Goal: Task Accomplishment & Management: Complete application form

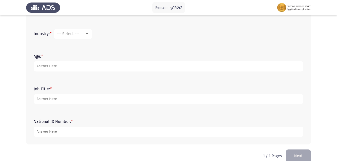
scroll to position [194, 0]
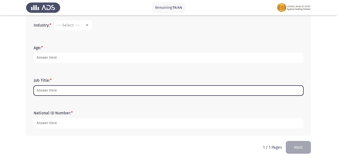
click at [95, 96] on input "Job Title: *" at bounding box center [169, 91] width 270 height 10
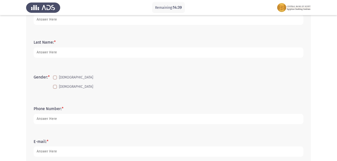
scroll to position [0, 0]
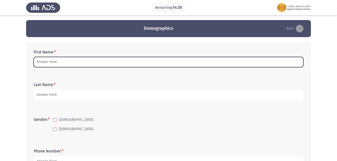
click at [63, 60] on input "First Name: *" at bounding box center [169, 62] width 270 height 10
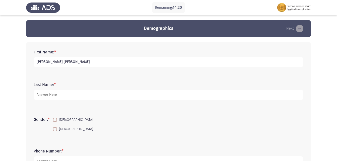
type input "[PERSON_NAME] [PERSON_NAME]"
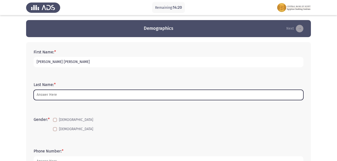
click at [126, 96] on input "Last Name: *" at bounding box center [169, 95] width 270 height 10
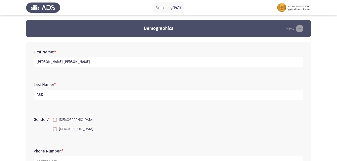
type input "ABK"
click at [57, 131] on span at bounding box center [55, 129] width 4 height 4
click at [55, 131] on input "[DEMOGRAPHIC_DATA]" at bounding box center [55, 131] width 0 height 0
checkbox input "true"
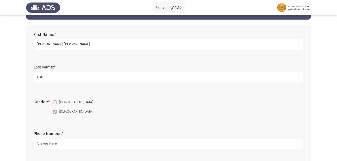
scroll to position [25, 0]
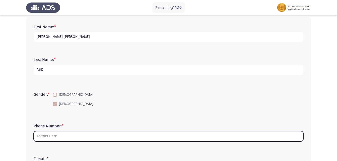
click at [66, 139] on input "Phone Number: *" at bounding box center [169, 136] width 270 height 10
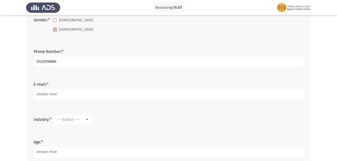
scroll to position [101, 0]
type input "01220936660"
click at [111, 99] on div "E-mail: *" at bounding box center [168, 90] width 275 height 23
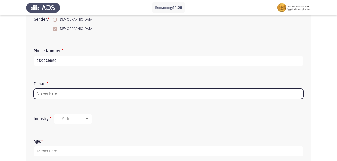
click at [112, 93] on input "E-mail: *" at bounding box center [169, 94] width 270 height 10
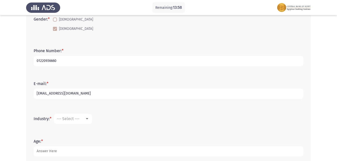
type input "[EMAIL_ADDRESS][DOMAIN_NAME]"
click at [92, 119] on mat-select "--- Select ---" at bounding box center [73, 119] width 38 height 10
click at [75, 116] on mat-select "--- Select ---" at bounding box center [73, 119] width 38 height 10
click at [87, 121] on div "--- Select ---" at bounding box center [73, 119] width 33 height 5
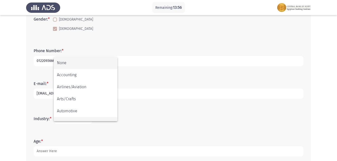
click at [91, 117] on span "Banking" at bounding box center [85, 123] width 57 height 12
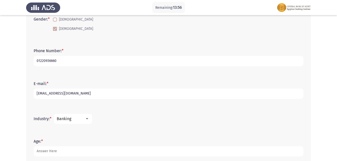
scroll to position [8, 0]
click at [83, 119] on div "Banking" at bounding box center [71, 119] width 28 height 5
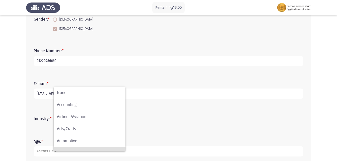
scroll to position [34, 0]
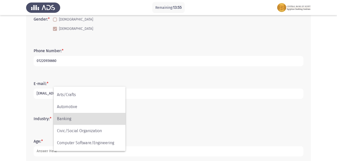
click at [205, 150] on div at bounding box center [168, 80] width 337 height 161
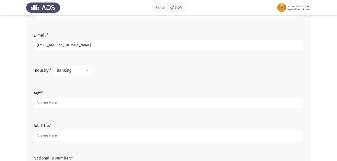
scroll to position [151, 0]
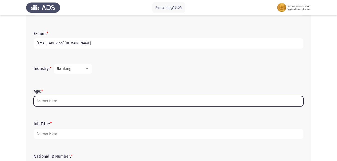
click at [90, 101] on input "Age: *" at bounding box center [169, 101] width 270 height 10
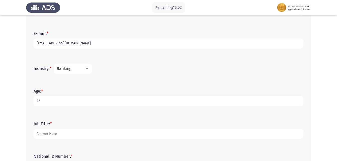
type input "22"
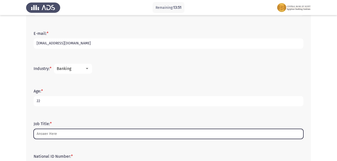
click at [77, 132] on input "Job Title: *" at bounding box center [169, 134] width 270 height 10
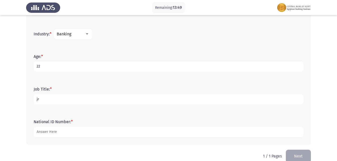
scroll to position [194, 0]
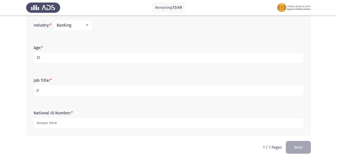
type input "jr"
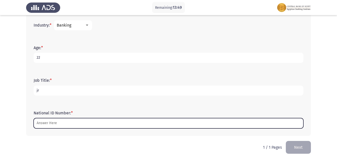
click at [83, 121] on input "National ID Number: *" at bounding box center [169, 123] width 270 height 10
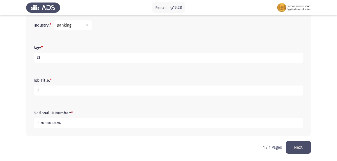
type input "30307070104787"
click at [306, 147] on button "Next" at bounding box center [298, 147] width 25 height 13
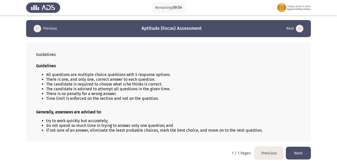
click at [307, 151] on button "Next" at bounding box center [298, 153] width 25 height 13
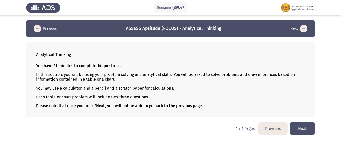
click at [294, 128] on button "Next" at bounding box center [302, 128] width 25 height 13
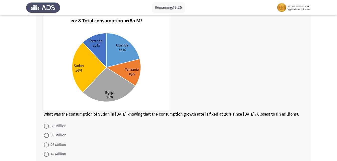
scroll to position [201, 0]
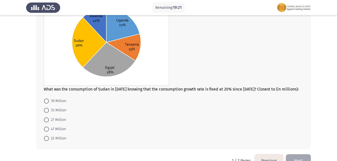
click at [45, 137] on span at bounding box center [46, 138] width 5 height 5
click at [45, 137] on input "22 Million" at bounding box center [46, 138] width 5 height 5
radio input "true"
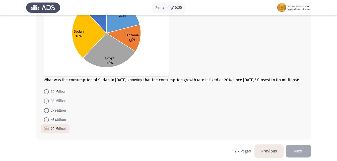
scroll to position [214, 0]
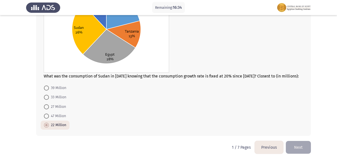
click at [296, 149] on button "Next" at bounding box center [298, 147] width 25 height 13
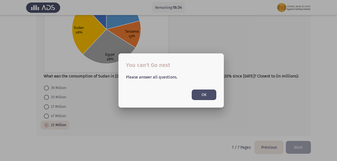
scroll to position [0, 0]
click at [205, 95] on button "OK" at bounding box center [204, 95] width 25 height 10
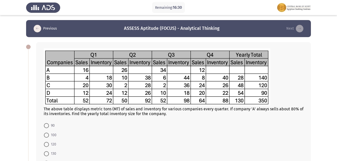
scroll to position [25, 0]
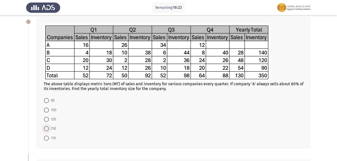
click at [48, 130] on span at bounding box center [46, 128] width 5 height 5
click at [48, 130] on input "130" at bounding box center [46, 128] width 5 height 5
radio input "true"
click at [47, 101] on span at bounding box center [46, 100] width 5 height 5
click at [47, 101] on input "90" at bounding box center [46, 100] width 5 height 5
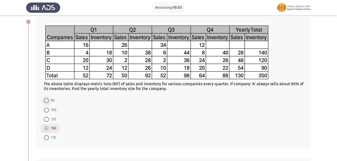
radio input "true"
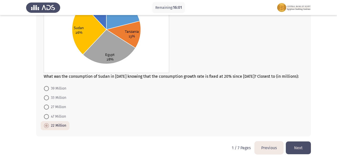
scroll to position [214, 0]
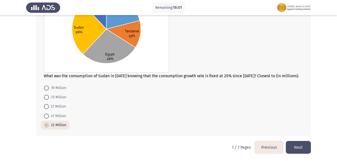
click at [301, 149] on button "Next" at bounding box center [298, 147] width 25 height 13
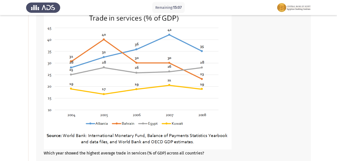
scroll to position [50, 0]
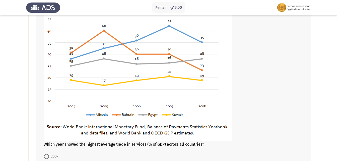
click at [206, 81] on img at bounding box center [138, 69] width 188 height 143
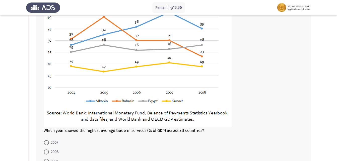
scroll to position [75, 0]
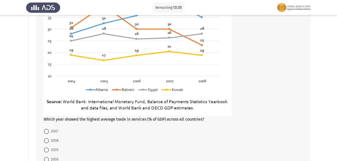
click at [45, 129] on span at bounding box center [46, 131] width 5 height 5
click at [45, 129] on input "2007" at bounding box center [46, 131] width 5 height 5
radio input "true"
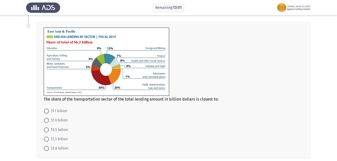
scroll to position [251, 0]
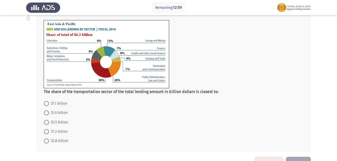
click at [55, 115] on span "$1.9 billion" at bounding box center [58, 113] width 19 height 6
click at [49, 115] on input "$1.9 billion" at bounding box center [46, 113] width 5 height 5
radio input "true"
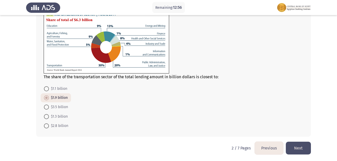
scroll to position [267, 0]
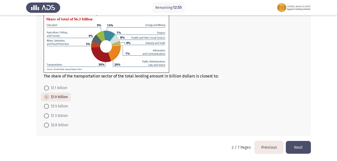
click at [293, 148] on button "Next" at bounding box center [298, 147] width 25 height 13
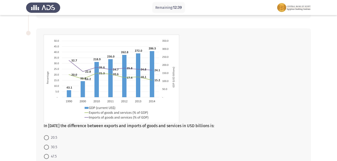
scroll to position [236, 0]
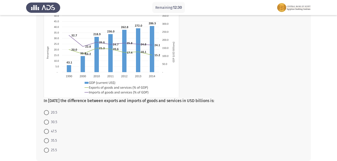
drag, startPoint x: 52, startPoint y: 100, endPoint x: 88, endPoint y: 107, distance: 37.0
click at [88, 107] on div "In [DATE] the difference between exports and imports of goods and services in U…" at bounding box center [173, 82] width 275 height 158
drag, startPoint x: 170, startPoint y: 102, endPoint x: 143, endPoint y: 103, distance: 26.6
click at [145, 103] on div "In [DATE] the difference between exports and imports of goods and services in U…" at bounding box center [173, 82] width 275 height 158
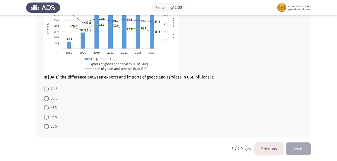
scroll to position [261, 0]
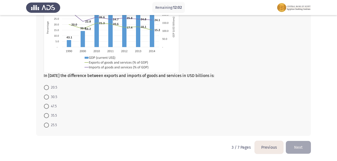
click at [91, 124] on form "20.5 30.5 47.5 35.5 25.5" at bounding box center [174, 106] width 260 height 47
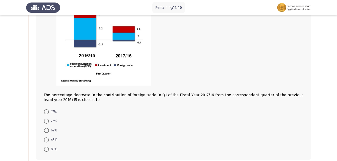
scroll to position [60, 0]
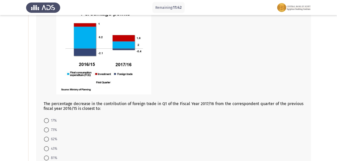
drag, startPoint x: 62, startPoint y: 103, endPoint x: 100, endPoint y: 107, distance: 37.7
click at [100, 107] on span "The percentage decrease in the contribution of foreign trade in Q1 of the Fisca…" at bounding box center [174, 107] width 260 height 10
click at [115, 104] on span "The percentage decrease in the contribution of foreign trade in Q1 of the Fisca…" at bounding box center [174, 107] width 260 height 10
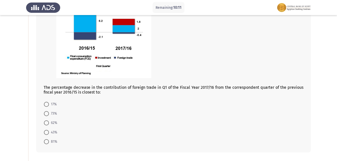
scroll to position [85, 0]
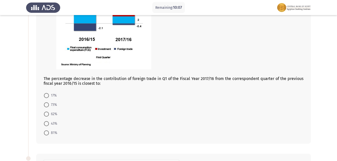
click at [49, 136] on mat-radio-button "81%" at bounding box center [51, 132] width 20 height 9
click at [52, 133] on span "81%" at bounding box center [53, 133] width 8 height 6
click at [49, 133] on input "81%" at bounding box center [46, 133] width 5 height 5
radio input "true"
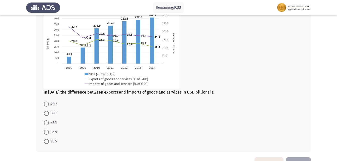
scroll to position [235, 0]
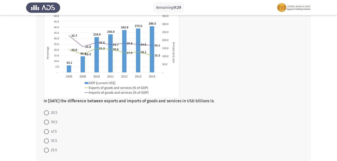
click at [148, 123] on form "20.5 30.5 47.5 35.5 25.5" at bounding box center [174, 131] width 260 height 47
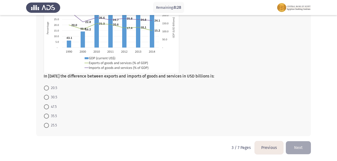
scroll to position [260, 0]
click at [49, 124] on span "25.5" at bounding box center [53, 125] width 8 height 6
click at [49, 124] on input "25.5" at bounding box center [46, 125] width 5 height 5
radio input "true"
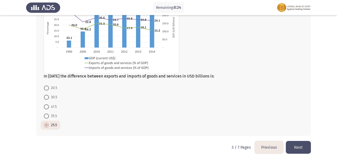
click at [306, 147] on button "Next" at bounding box center [298, 147] width 25 height 13
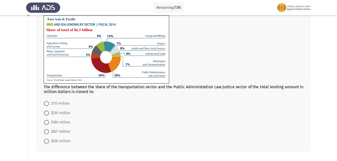
scroll to position [50, 0]
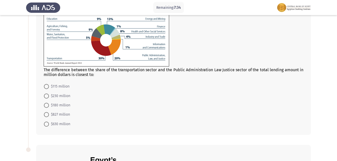
click at [70, 95] on span "$230 million" at bounding box center [59, 96] width 21 height 6
click at [49, 95] on input "$230 million" at bounding box center [46, 96] width 5 height 5
radio input "true"
click at [64, 116] on span "$827 million" at bounding box center [59, 115] width 21 height 6
click at [49, 116] on input "$827 million" at bounding box center [46, 114] width 5 height 5
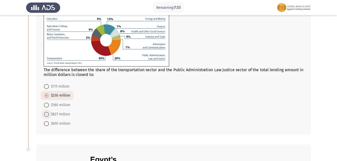
radio input "true"
click at [58, 126] on span "$630 million" at bounding box center [59, 124] width 21 height 6
click at [49, 126] on input "$630 million" at bounding box center [46, 123] width 5 height 5
radio input "true"
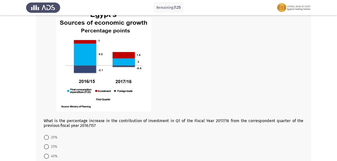
scroll to position [195, 0]
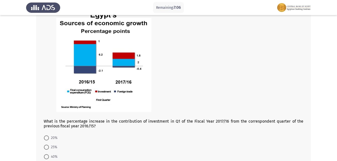
click at [112, 118] on div at bounding box center [174, 62] width 260 height 113
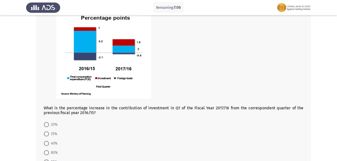
scroll to position [246, 0]
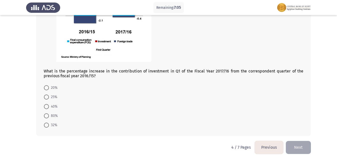
click at [52, 117] on span "80%" at bounding box center [53, 116] width 9 height 6
click at [49, 117] on input "80%" at bounding box center [46, 116] width 5 height 5
radio input "true"
click at [304, 145] on button "Next" at bounding box center [298, 147] width 25 height 13
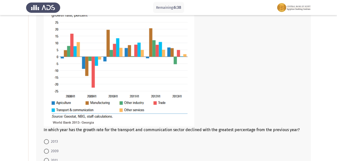
scroll to position [72, 0]
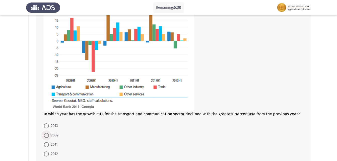
click at [56, 133] on span "2009" at bounding box center [54, 136] width 10 height 6
click at [49, 133] on input "2009" at bounding box center [46, 135] width 5 height 5
radio input "true"
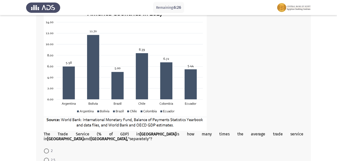
scroll to position [273, 0]
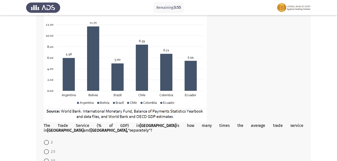
click at [111, 74] on img at bounding box center [125, 55] width 163 height 133
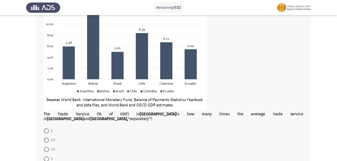
scroll to position [272, 0]
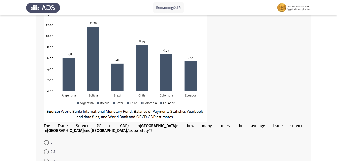
click at [143, 87] on img at bounding box center [125, 56] width 163 height 133
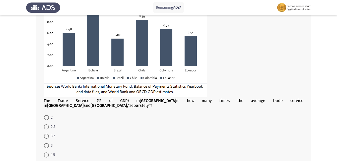
drag, startPoint x: 68, startPoint y: 111, endPoint x: 52, endPoint y: 114, distance: 16.4
click at [68, 113] on form "2 2.5 3.5 3 1.5" at bounding box center [174, 136] width 260 height 47
click at [49, 115] on span "2" at bounding box center [51, 118] width 4 height 6
click at [49, 115] on input "2" at bounding box center [46, 117] width 5 height 5
radio input "true"
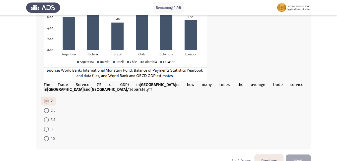
scroll to position [322, 0]
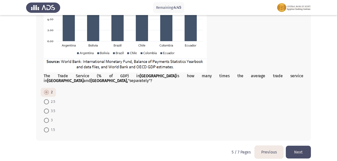
click at [293, 146] on button "Next" at bounding box center [298, 152] width 25 height 13
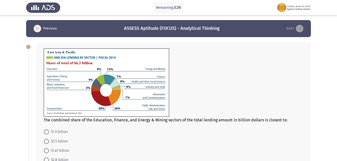
click at [118, 84] on img at bounding box center [107, 83] width 126 height 68
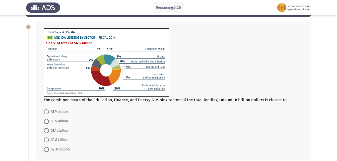
scroll to position [50, 0]
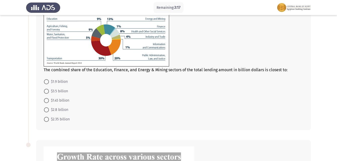
click at [65, 98] on span "$1.45 billion" at bounding box center [59, 101] width 20 height 6
click at [49, 98] on input "$1.45 billion" at bounding box center [46, 100] width 5 height 5
radio input "true"
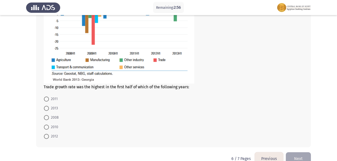
scroll to position [251, 0]
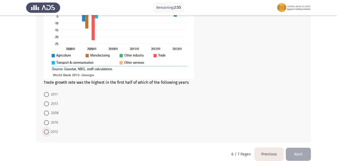
click at [53, 132] on span "2012" at bounding box center [53, 132] width 9 height 6
click at [49, 132] on input "2012" at bounding box center [46, 132] width 5 height 5
radio input "true"
click at [295, 154] on button "Next" at bounding box center [298, 154] width 25 height 13
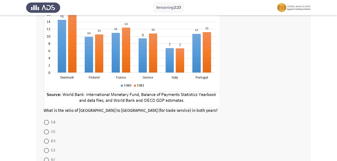
scroll to position [226, 0]
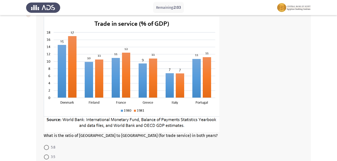
click at [161, 113] on img at bounding box center [132, 75] width 176 height 116
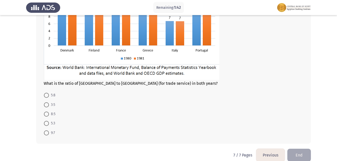
scroll to position [286, 0]
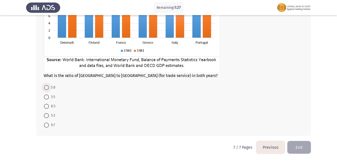
click at [49, 87] on label "5:8" at bounding box center [50, 88] width 12 height 6
click at [49, 87] on input "5:8" at bounding box center [46, 87] width 5 height 5
radio input "true"
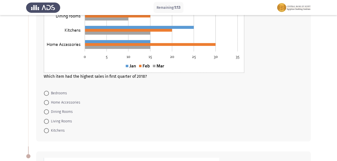
scroll to position [60, 0]
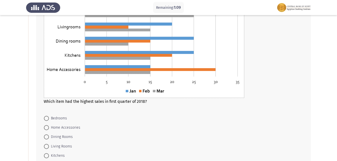
drag, startPoint x: 79, startPoint y: 100, endPoint x: 122, endPoint y: 105, distance: 42.7
click at [122, 105] on div "Which item had the highest sales in first quarter of 2018?" at bounding box center [174, 49] width 260 height 120
click at [46, 118] on span at bounding box center [46, 118] width 5 height 5
click at [46, 118] on input "Bedrooms" at bounding box center [46, 118] width 5 height 5
radio input "true"
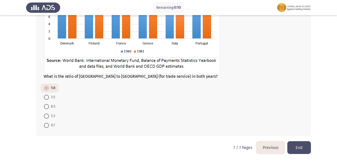
scroll to position [285, 0]
click at [304, 145] on button "End" at bounding box center [300, 147] width 24 height 13
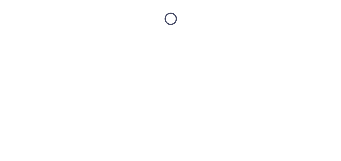
scroll to position [0, 0]
